Goal: Information Seeking & Learning: Check status

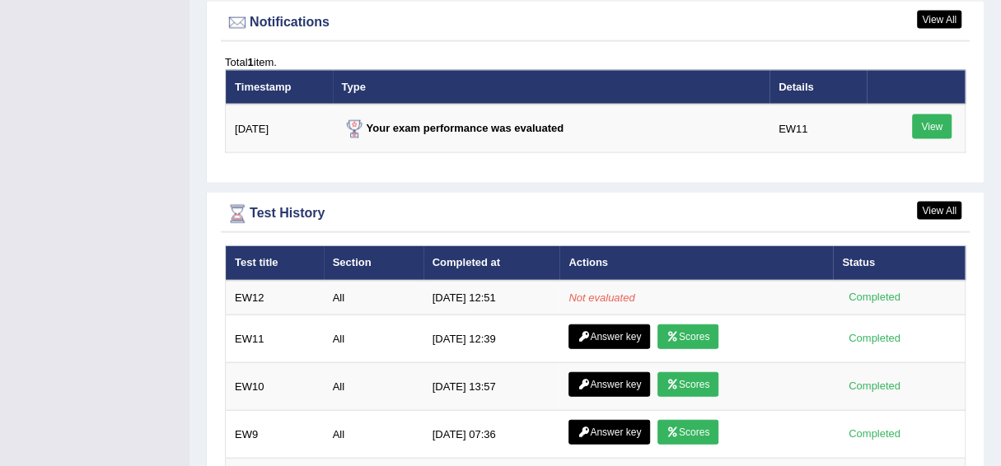
scroll to position [2014, 0]
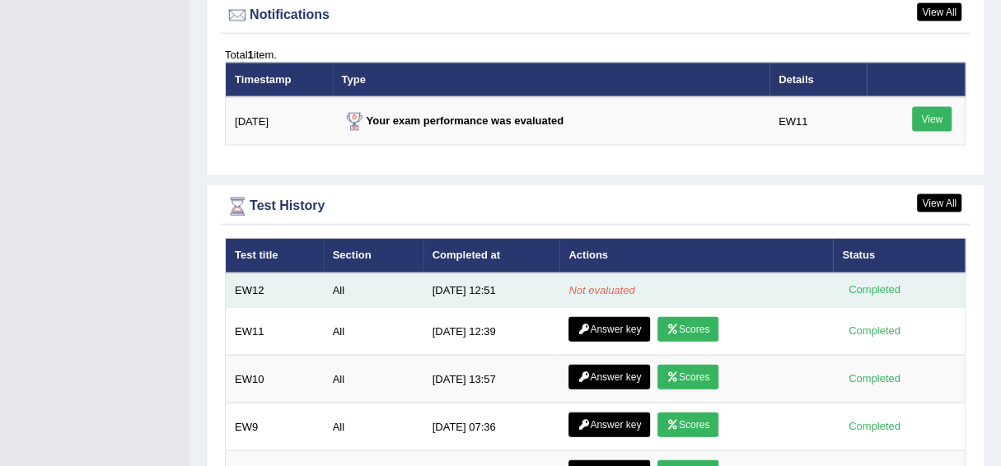
click at [884, 282] on div "Completed" at bounding box center [874, 290] width 64 height 17
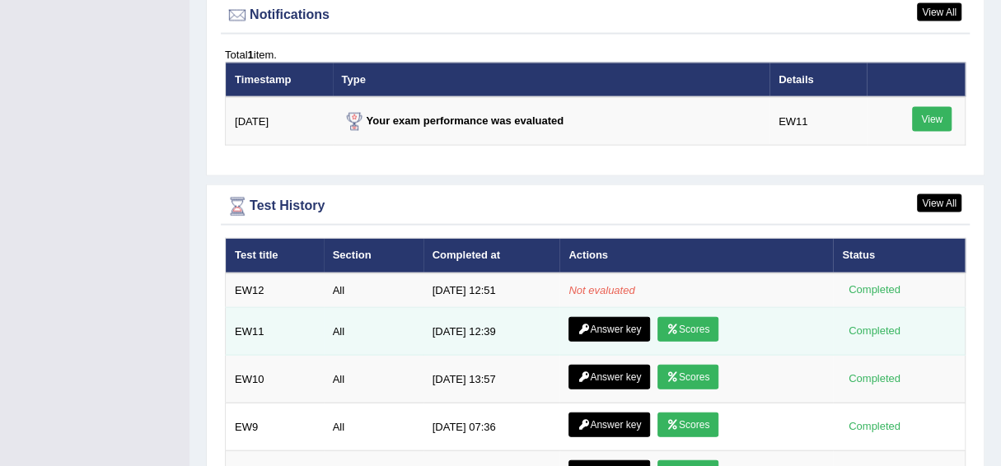
click at [693, 324] on link "Scores" at bounding box center [688, 329] width 61 height 25
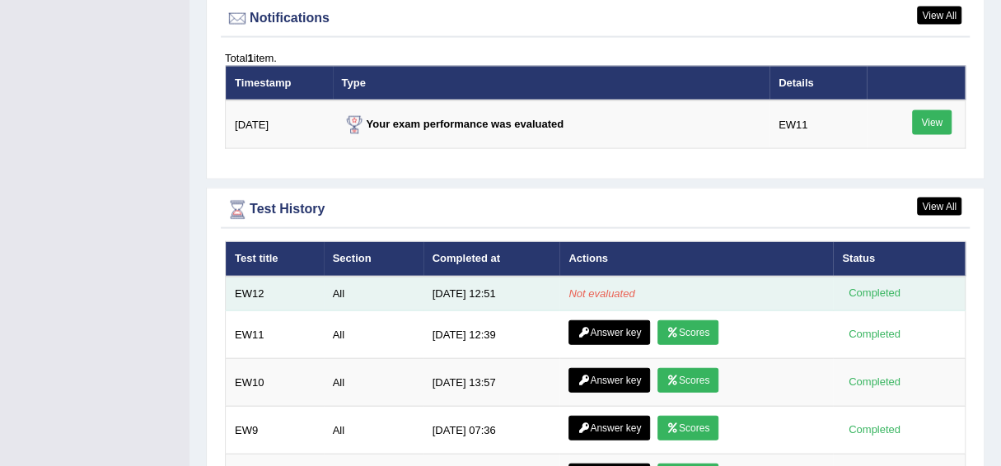
click at [599, 288] on em "Not evaluated" at bounding box center [602, 294] width 66 height 12
click at [875, 285] on div "Completed" at bounding box center [874, 293] width 64 height 17
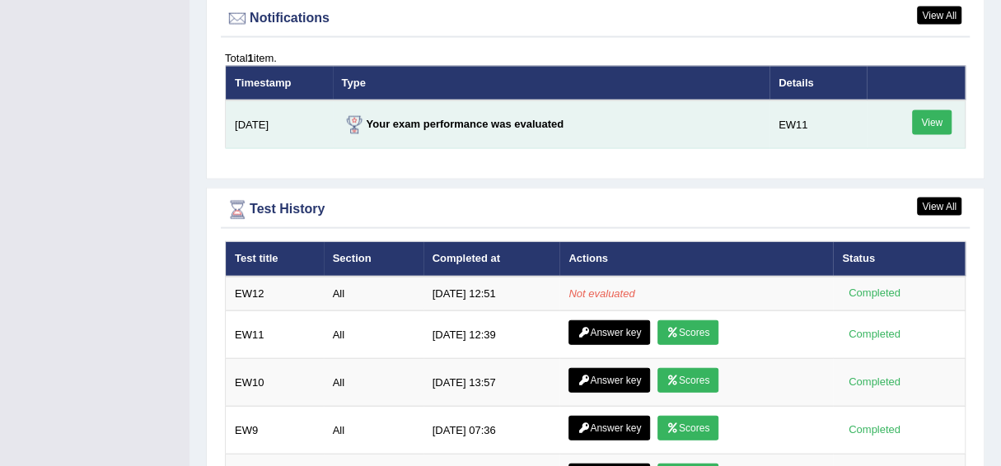
click at [927, 110] on link "View" at bounding box center [932, 122] width 40 height 25
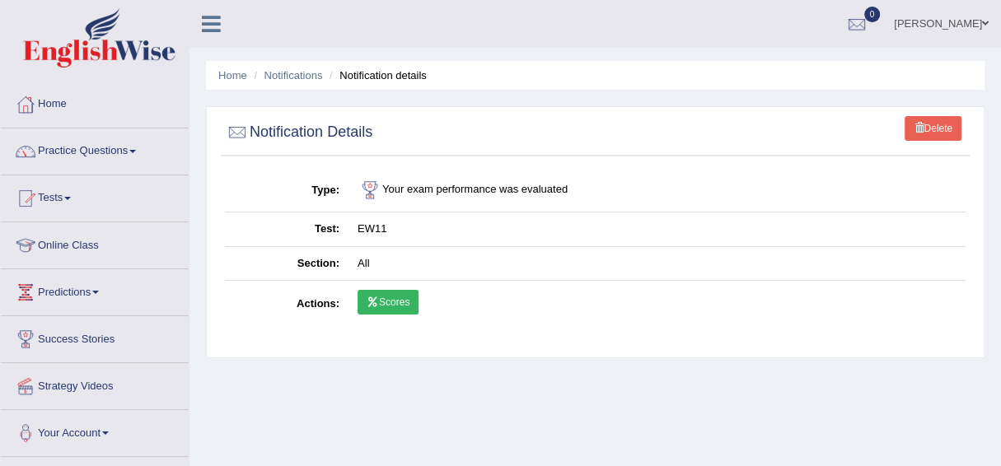
click at [382, 297] on link "Scores" at bounding box center [388, 302] width 61 height 25
click at [392, 304] on link "Scores" at bounding box center [388, 302] width 61 height 25
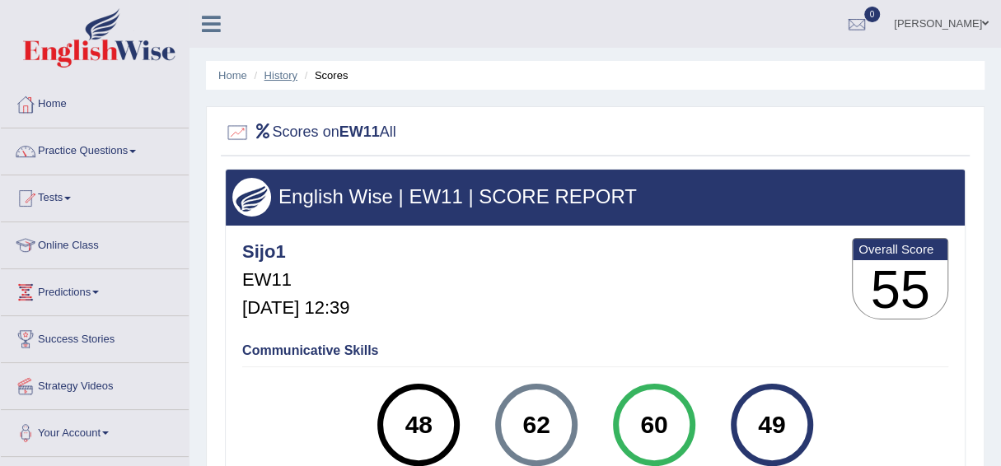
click at [282, 70] on link "History" at bounding box center [281, 75] width 33 height 12
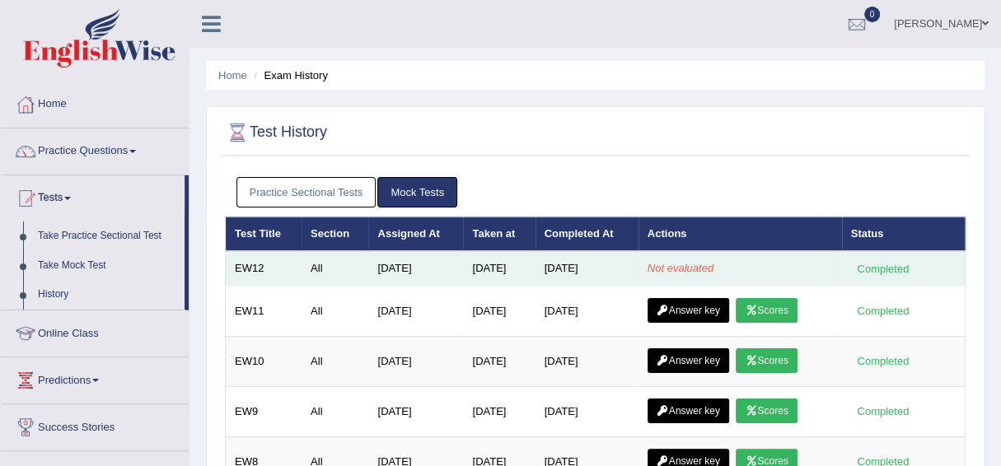
click at [880, 271] on div "Completed" at bounding box center [883, 268] width 64 height 17
click at [306, 268] on td "All" at bounding box center [335, 268] width 67 height 35
click at [309, 263] on td "All" at bounding box center [335, 268] width 67 height 35
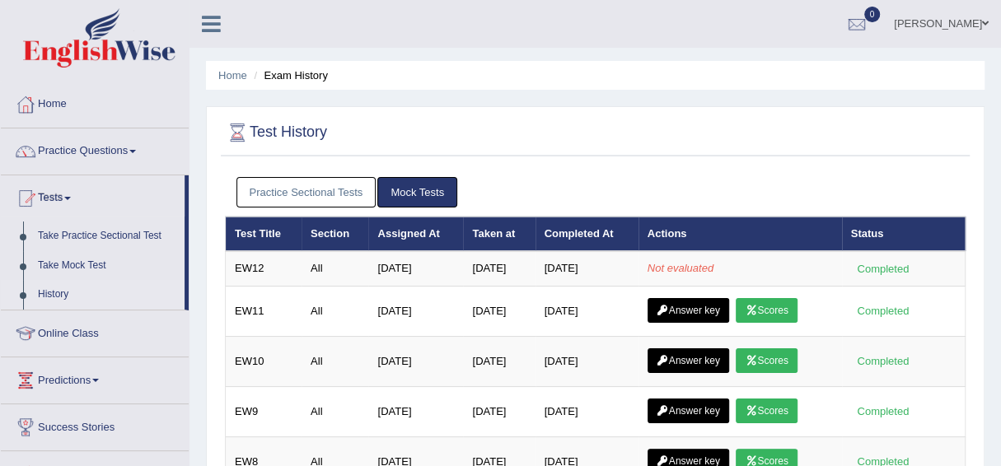
click at [412, 186] on link "Mock Tests" at bounding box center [417, 192] width 80 height 30
click at [57, 96] on link "Home" at bounding box center [95, 102] width 188 height 41
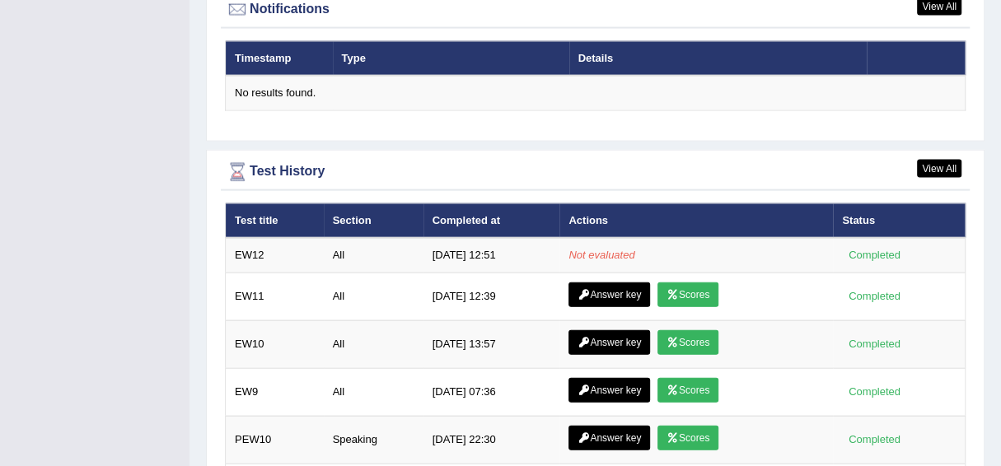
scroll to position [2068, 0]
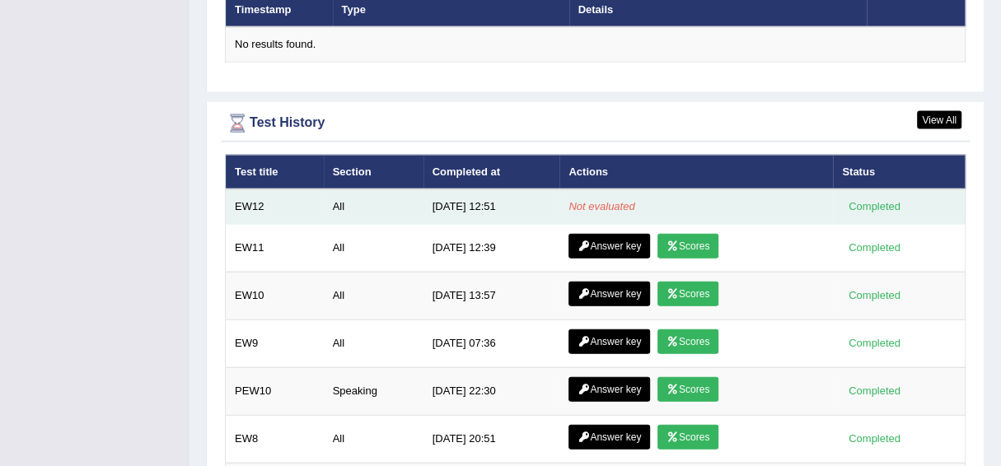
click at [600, 201] on em "Not evaluated" at bounding box center [602, 206] width 66 height 12
click at [867, 190] on td "Completed" at bounding box center [899, 207] width 132 height 35
click at [869, 192] on td "Completed" at bounding box center [899, 207] width 132 height 35
click at [871, 199] on div "Completed" at bounding box center [874, 207] width 64 height 17
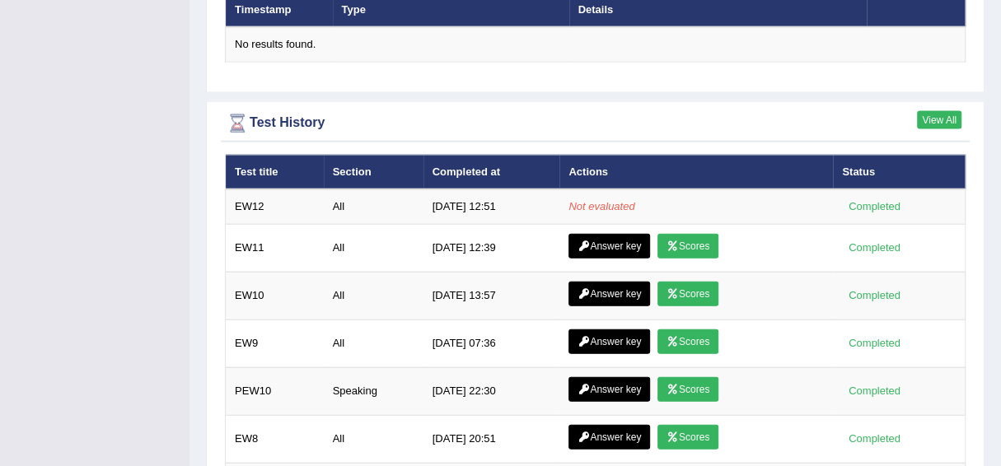
click at [943, 111] on link "View All" at bounding box center [939, 120] width 45 height 18
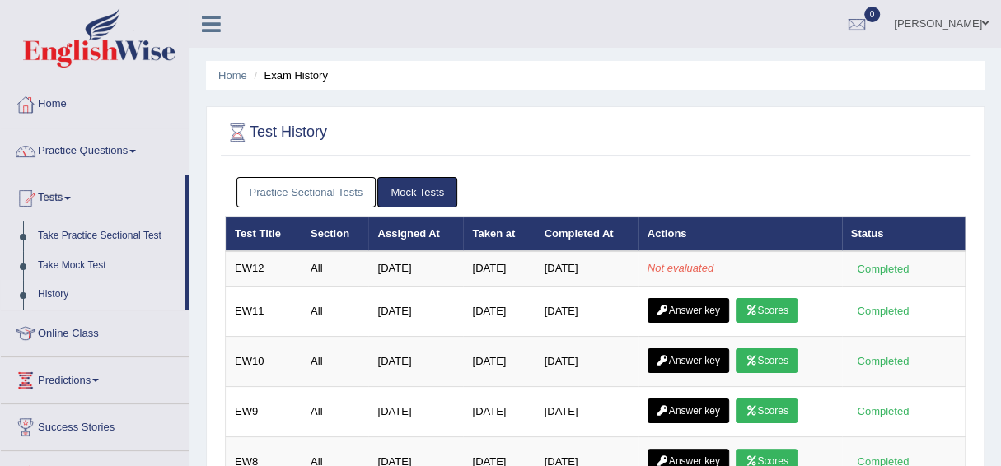
click at [419, 194] on link "Mock Tests" at bounding box center [417, 192] width 80 height 30
click at [420, 191] on link "Mock Tests" at bounding box center [417, 192] width 80 height 30
click at [420, 190] on link "Mock Tests" at bounding box center [417, 192] width 80 height 30
click at [422, 190] on link "Mock Tests" at bounding box center [417, 192] width 80 height 30
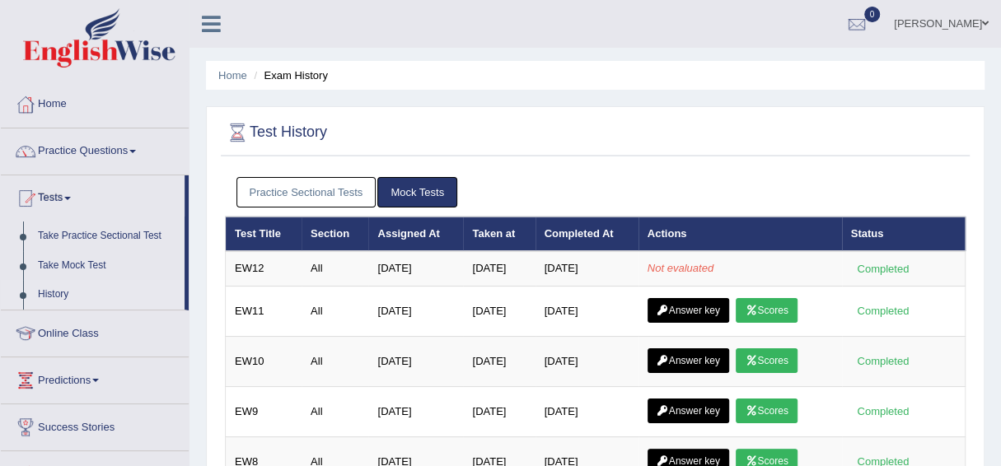
click at [422, 190] on link "Mock Tests" at bounding box center [417, 192] width 80 height 30
click at [71, 264] on link "Take Mock Test" at bounding box center [107, 266] width 154 height 30
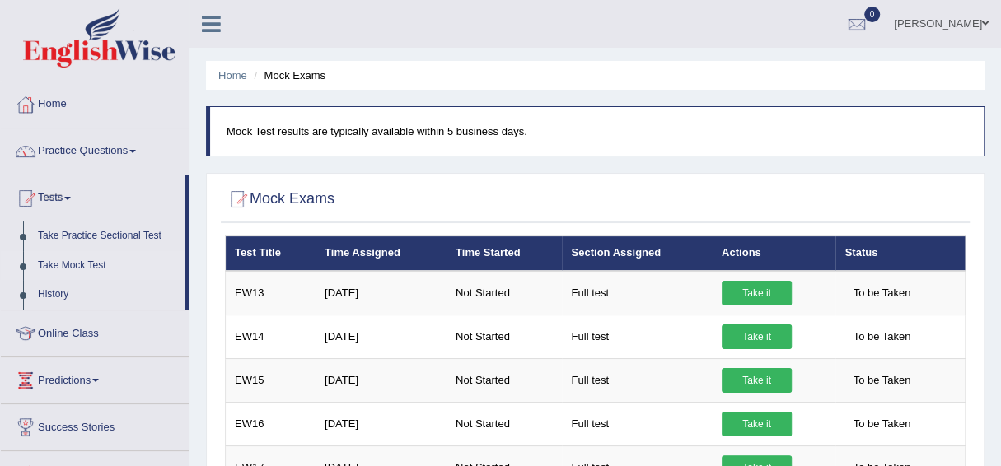
drag, startPoint x: 1006, startPoint y: 87, endPoint x: 1012, endPoint y: 63, distance: 25.4
click at [1000, 63] on html "Toggle navigation Home Practice Questions Speaking Practice Read Aloud Repeat S…" at bounding box center [500, 233] width 1001 height 466
click at [52, 291] on link "History" at bounding box center [107, 295] width 154 height 30
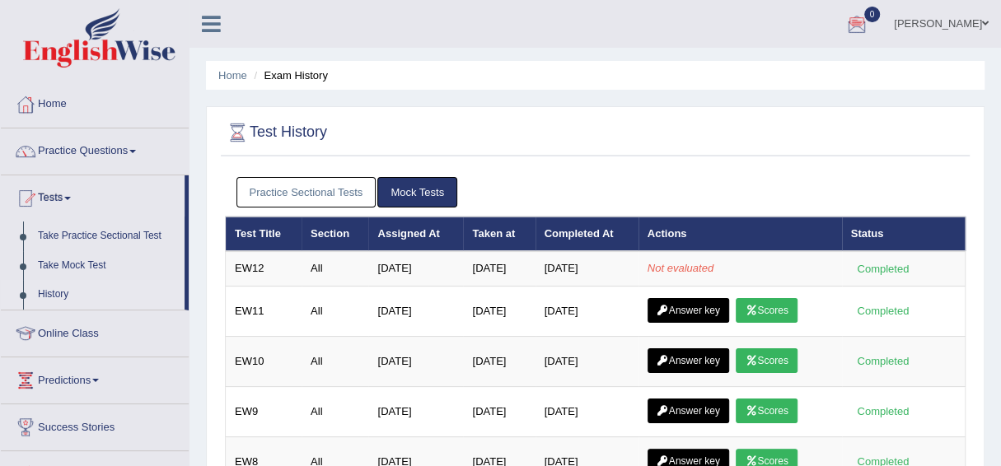
click at [869, 17] on div at bounding box center [857, 24] width 25 height 25
click at [400, 187] on link "Mock Tests" at bounding box center [417, 192] width 80 height 30
click at [57, 105] on link "Home" at bounding box center [95, 102] width 188 height 41
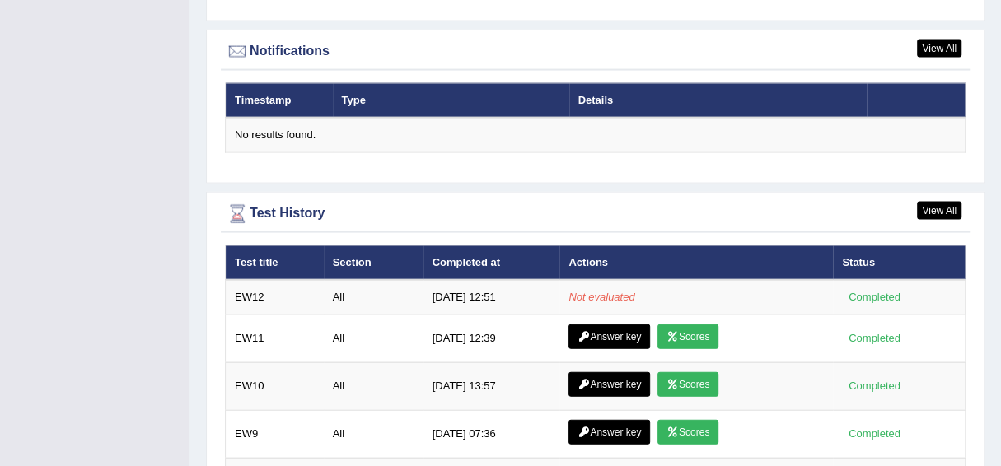
scroll to position [2010, 0]
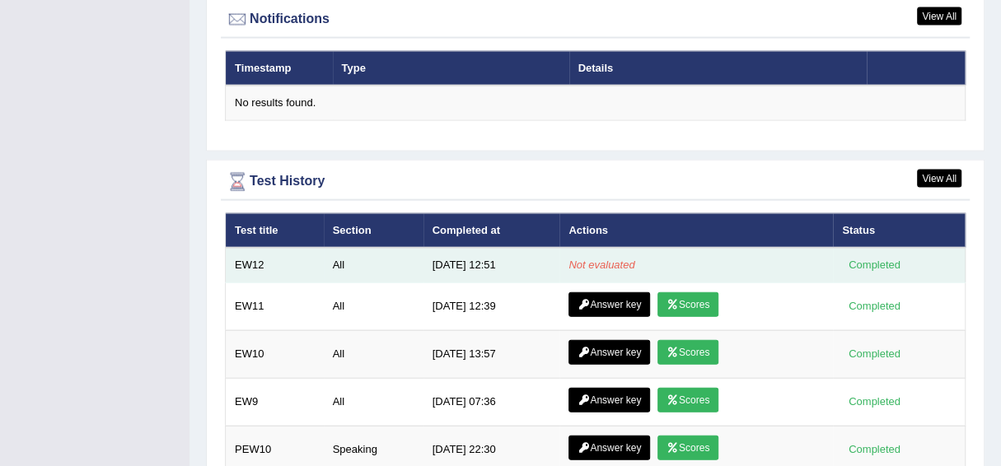
click at [887, 261] on div "Completed" at bounding box center [874, 265] width 64 height 17
click at [530, 248] on td "8/24/25 12:51" at bounding box center [492, 265] width 137 height 35
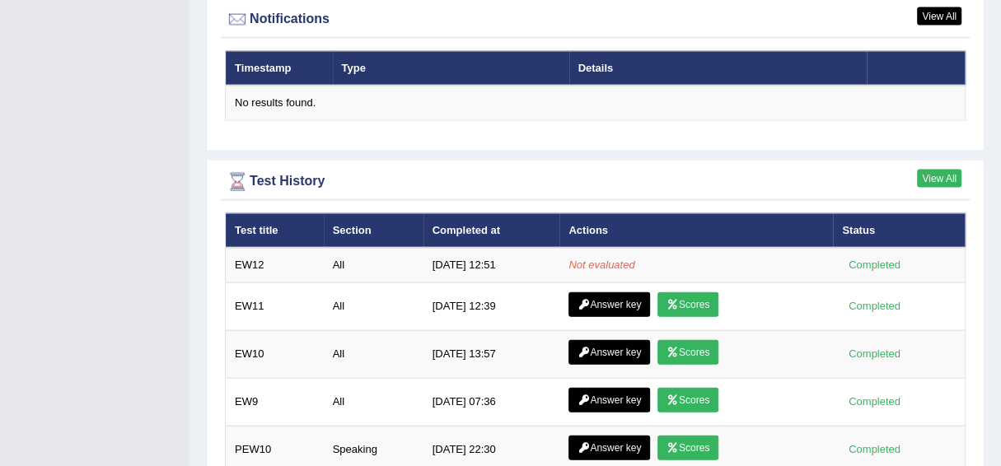
click at [946, 170] on link "View All" at bounding box center [939, 179] width 45 height 18
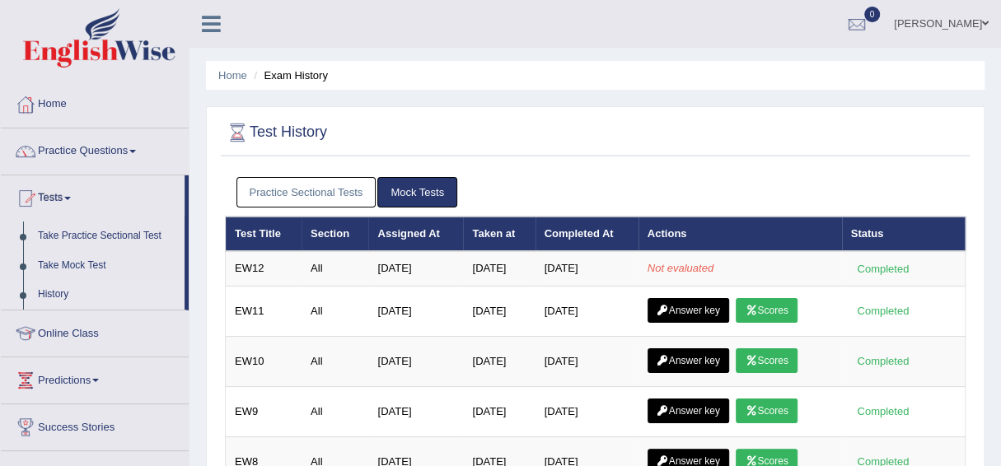
click at [404, 191] on link "Mock Tests" at bounding box center [417, 192] width 80 height 30
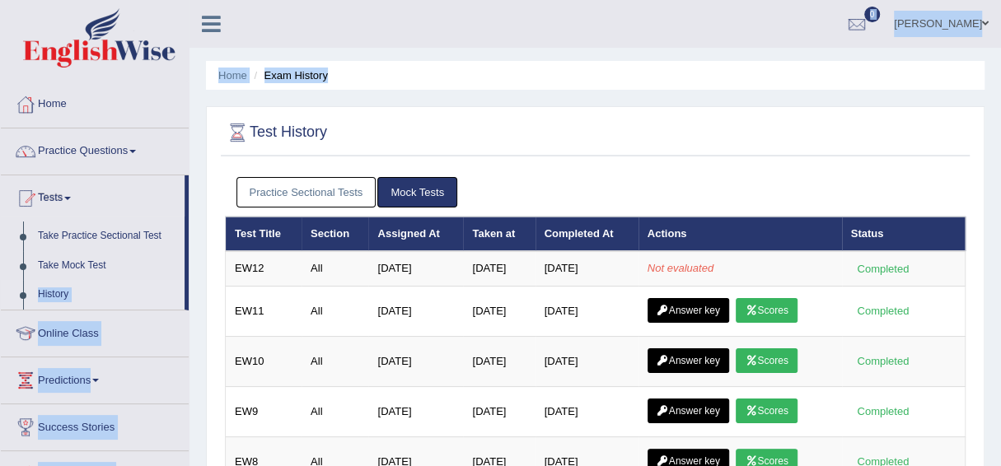
drag, startPoint x: 185, startPoint y: 262, endPoint x: 194, endPoint y: 288, distance: 26.8
click at [194, 287] on div "Toggle navigation Home Practice Questions Speaking Practice Read Aloud Repeat S…" at bounding box center [500, 455] width 1001 height 911
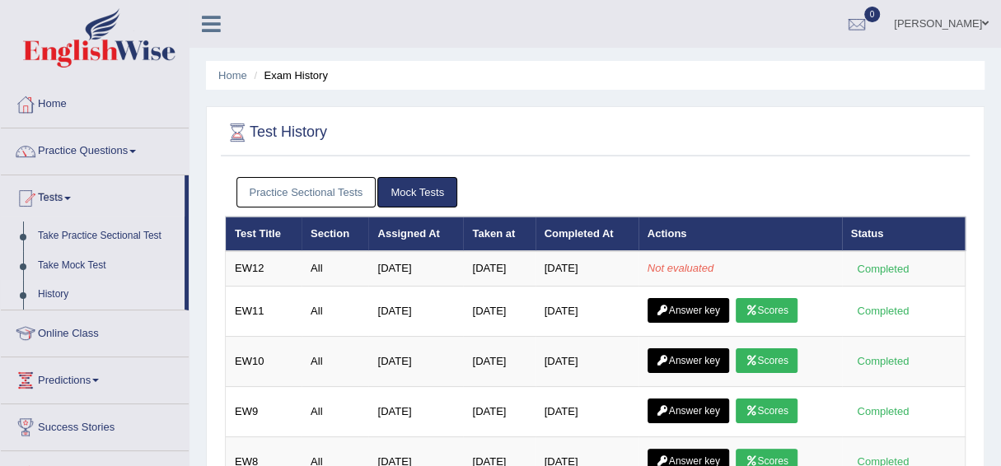
click at [536, 138] on div at bounding box center [595, 133] width 741 height 34
click at [407, 190] on link "Mock Tests" at bounding box center [417, 192] width 80 height 30
click at [49, 291] on link "History" at bounding box center [107, 295] width 154 height 30
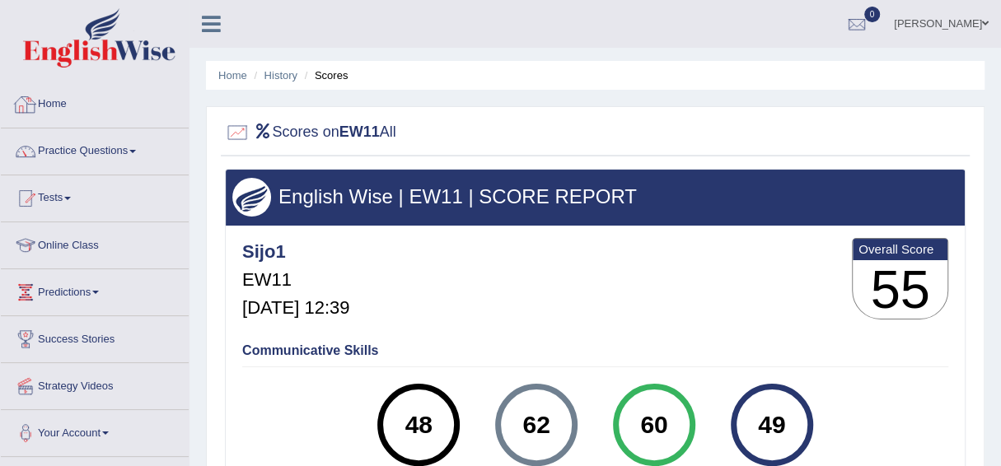
click at [51, 100] on link "Home" at bounding box center [95, 102] width 188 height 41
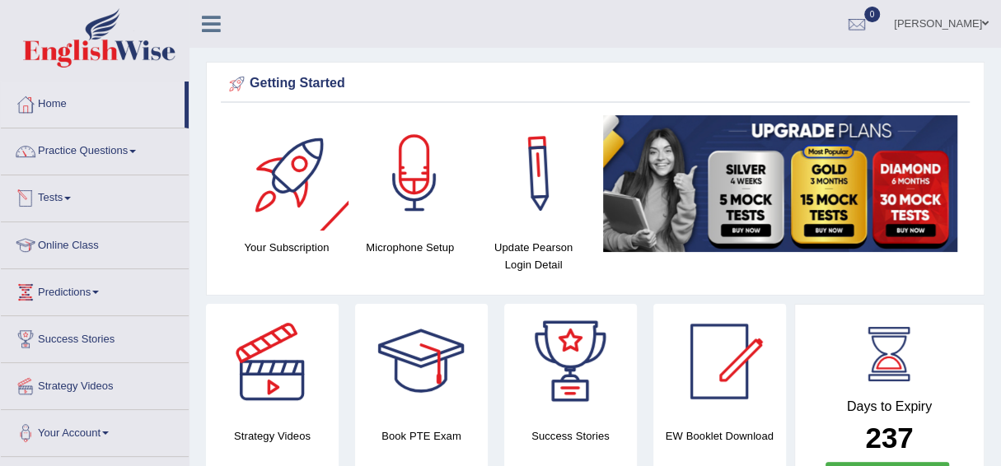
click at [66, 197] on link "Tests" at bounding box center [95, 196] width 188 height 41
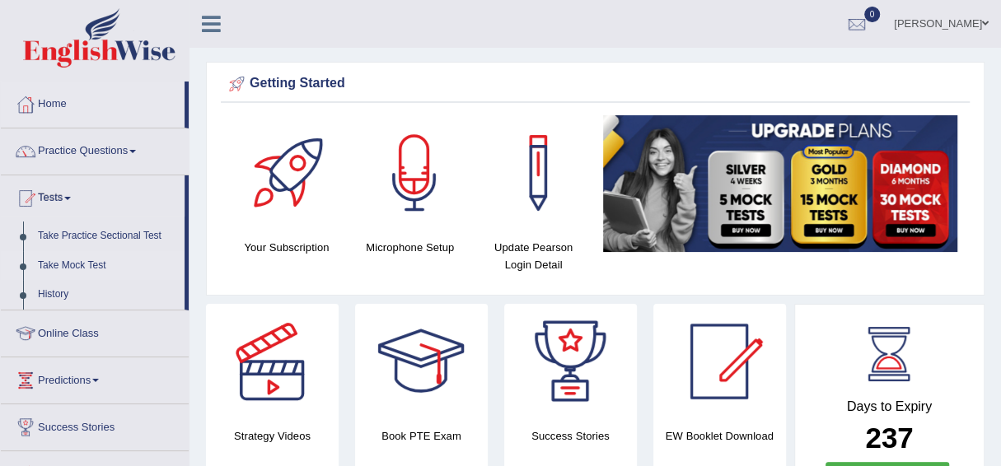
click at [80, 265] on link "Take Mock Test" at bounding box center [107, 266] width 154 height 30
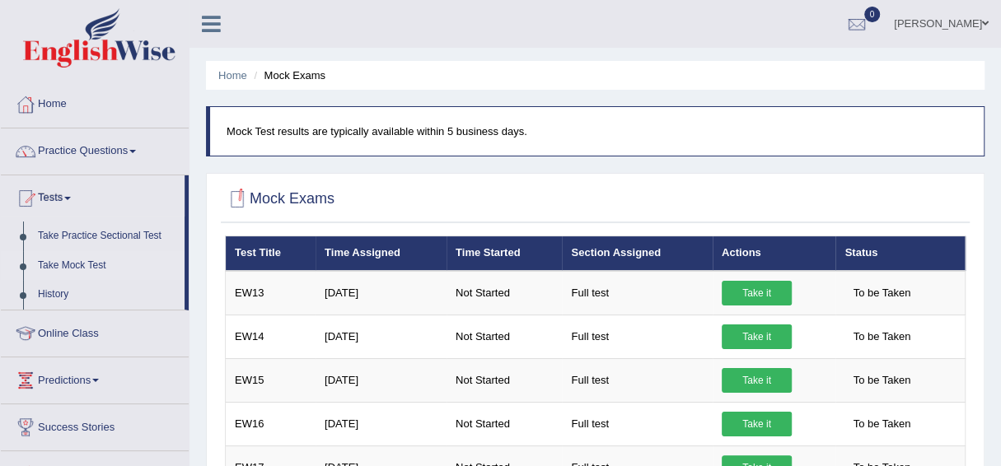
click at [242, 196] on div at bounding box center [237, 199] width 25 height 25
click at [62, 291] on link "History" at bounding box center [107, 295] width 154 height 30
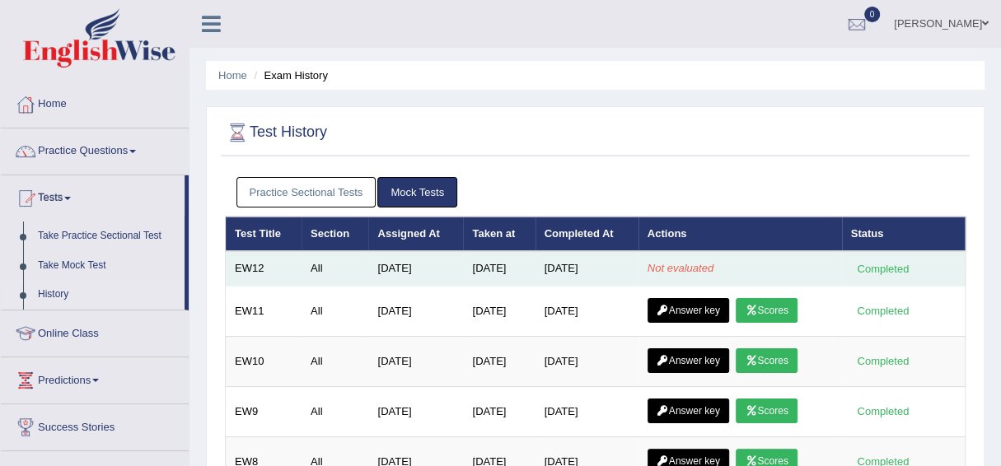
click at [253, 271] on td "EW12" at bounding box center [264, 268] width 77 height 35
click at [679, 265] on em "Not evaluated" at bounding box center [681, 268] width 66 height 12
click at [253, 262] on td "EW12" at bounding box center [264, 268] width 77 height 35
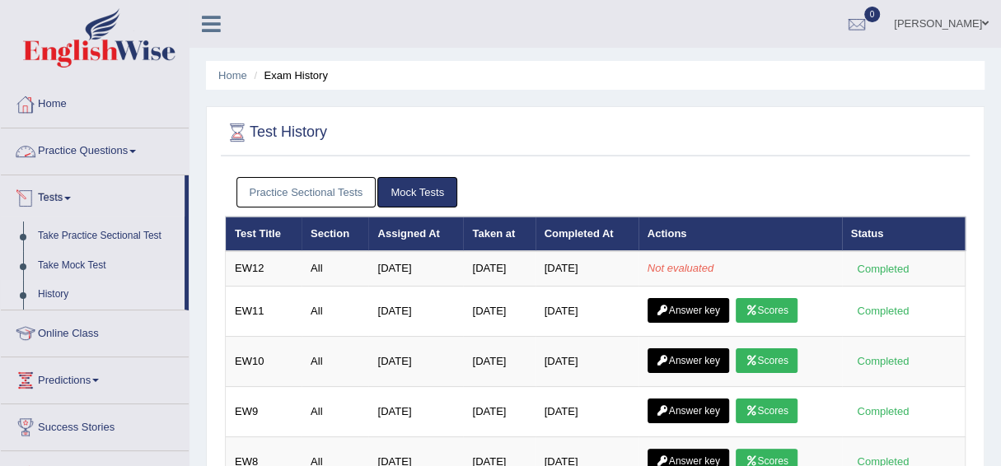
click at [49, 102] on link "Home" at bounding box center [95, 102] width 188 height 41
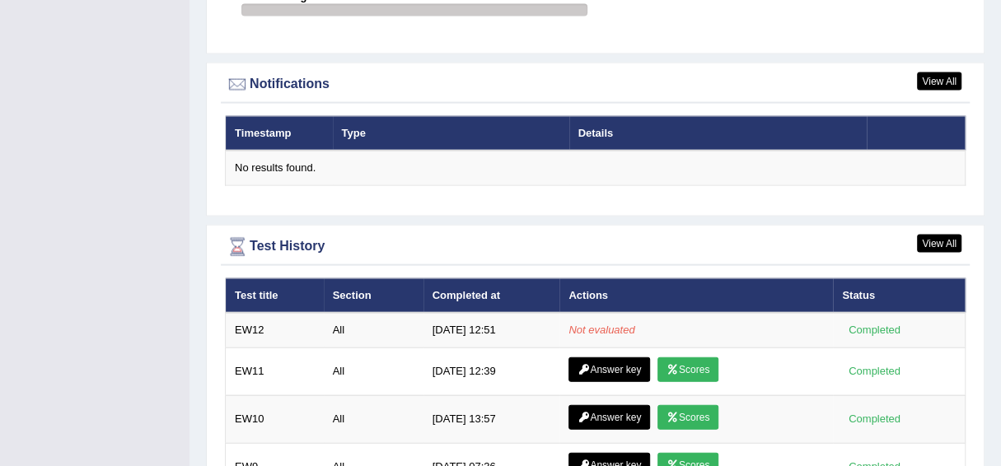
scroll to position [1975, 0]
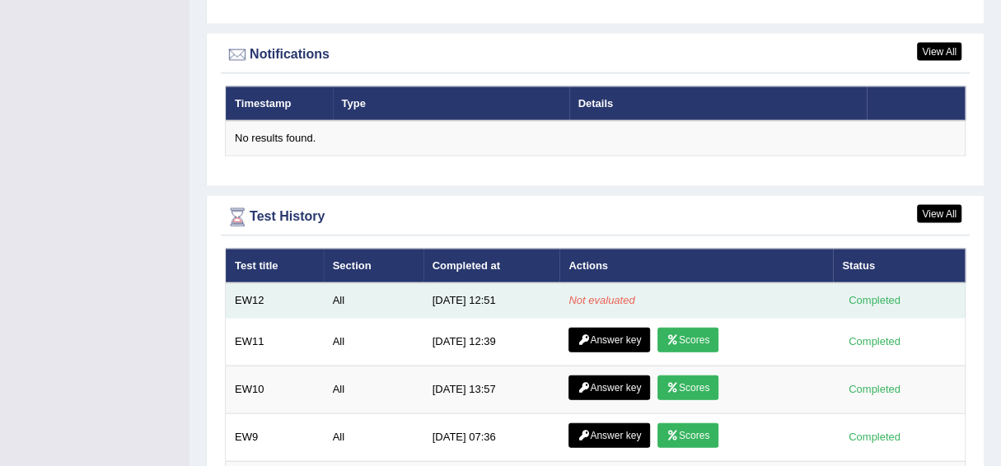
click at [869, 293] on div "Completed" at bounding box center [874, 301] width 64 height 17
click at [871, 294] on div "Completed" at bounding box center [874, 301] width 64 height 17
click at [873, 293] on div "Completed" at bounding box center [874, 301] width 64 height 17
click at [601, 295] on em "Not evaluated" at bounding box center [602, 300] width 66 height 12
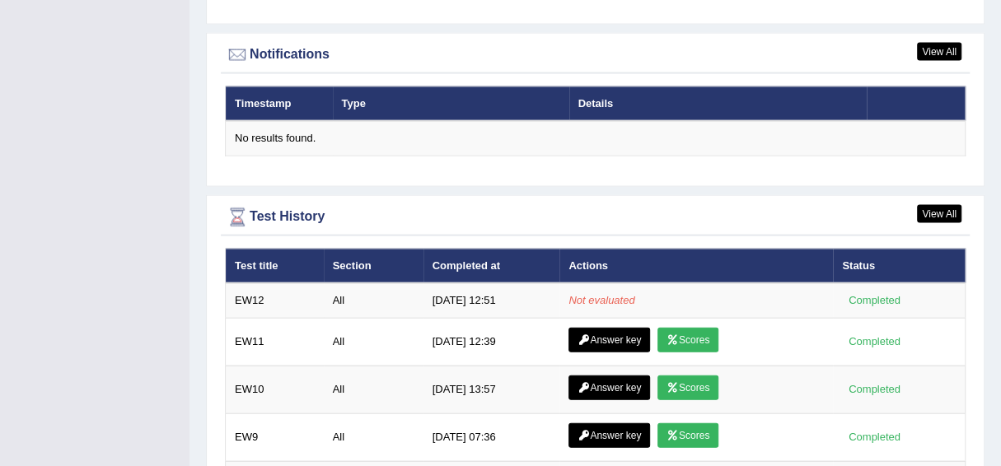
drag, startPoint x: 1000, startPoint y: 356, endPoint x: 982, endPoint y: 234, distance: 123.3
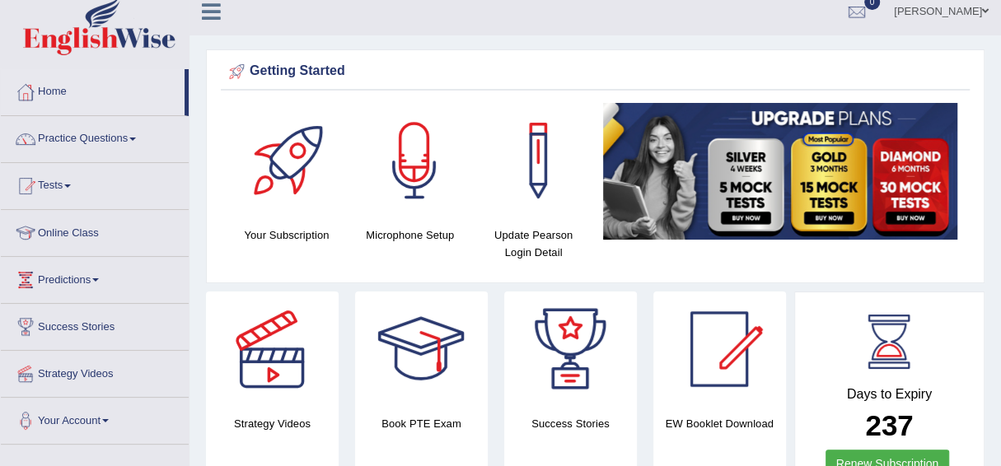
scroll to position [0, 0]
